Goal: Check status: Check status

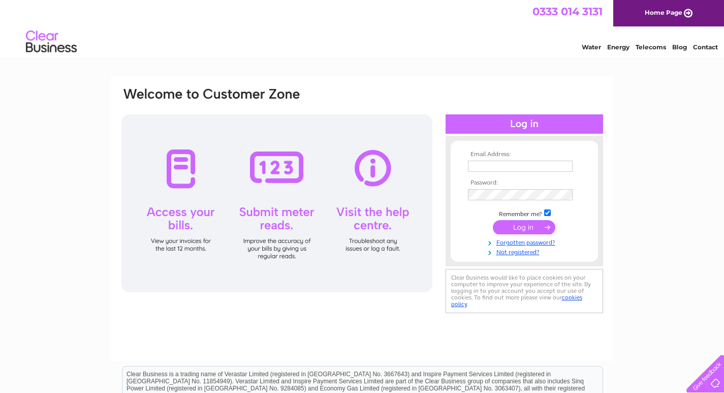
type input "[EMAIL_ADDRESS][DOMAIN_NAME]"
click at [534, 227] on input "submit" at bounding box center [524, 227] width 62 height 14
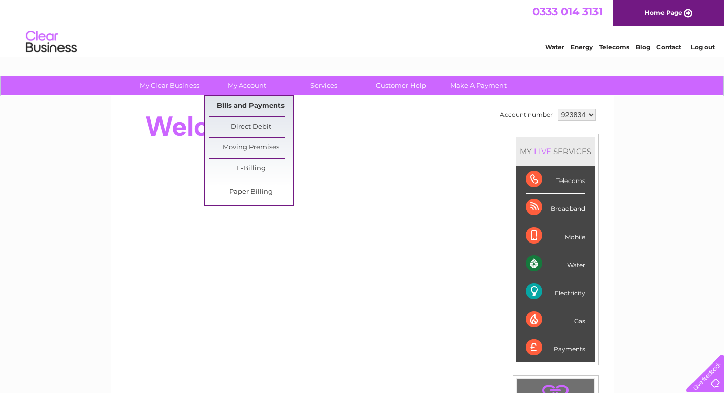
click at [257, 104] on link "Bills and Payments" at bounding box center [251, 106] width 84 height 20
